Goal: Task Accomplishment & Management: Use online tool/utility

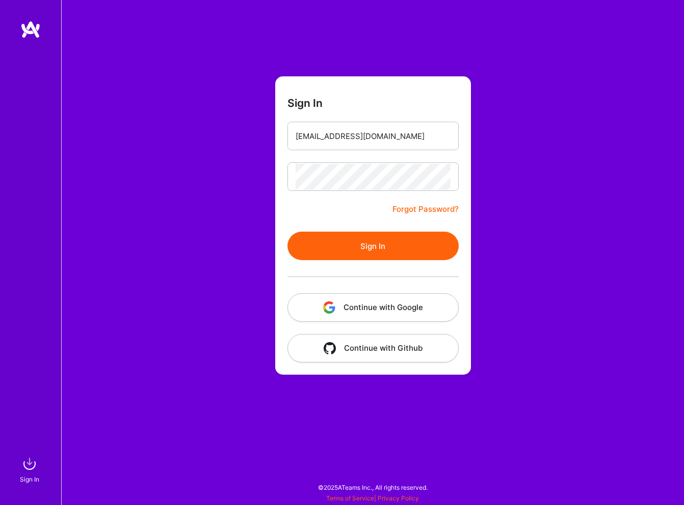
click at [353, 245] on button "Sign In" at bounding box center [372, 246] width 171 height 29
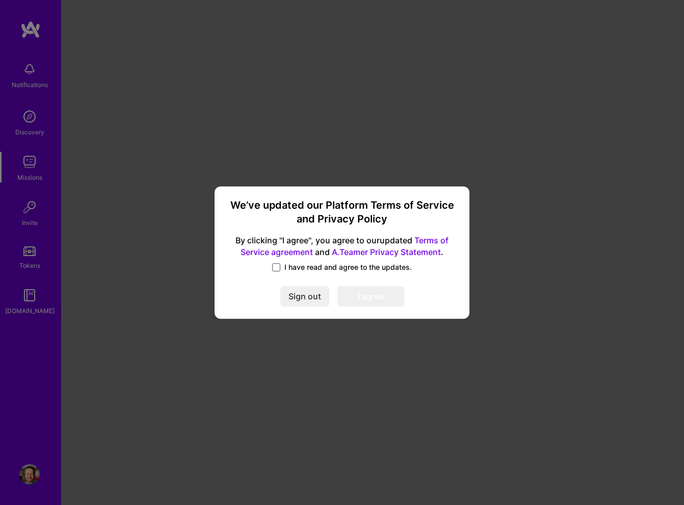
click at [279, 264] on span at bounding box center [276, 267] width 8 height 8
click at [0, 0] on input "I have read and agree to the updates." at bounding box center [0, 0] width 0 height 0
click at [377, 291] on button "I agree" at bounding box center [370, 296] width 67 height 20
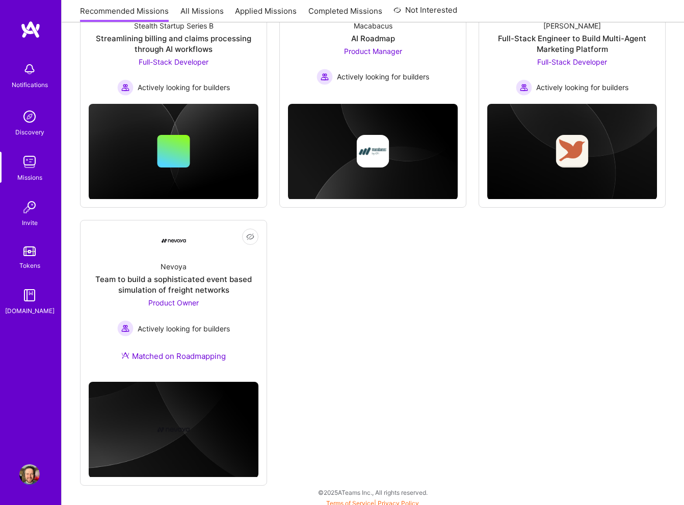
scroll to position [670, 0]
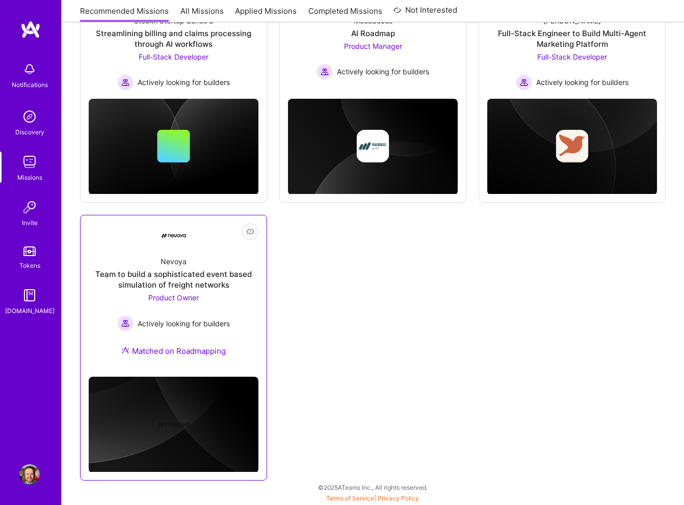
click at [176, 283] on div "Team to build a sophisticated event based simulation of freight networks" at bounding box center [174, 279] width 170 height 21
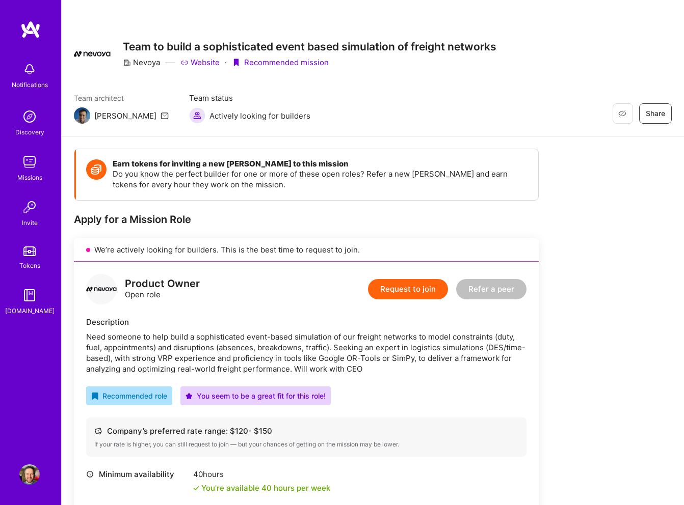
click at [195, 63] on link "Website" at bounding box center [199, 62] width 39 height 11
